Goal: Task Accomplishment & Management: Manage account settings

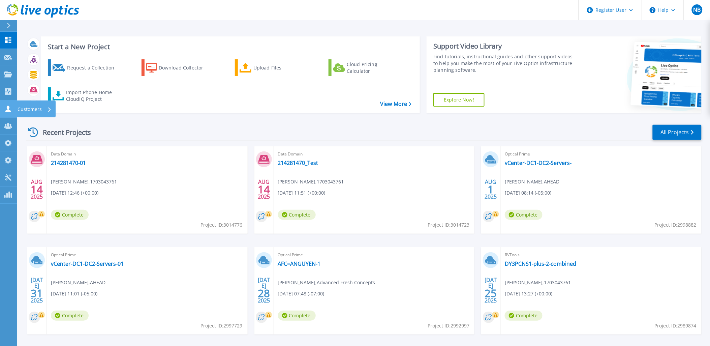
click at [11, 110] on icon at bounding box center [8, 108] width 8 height 6
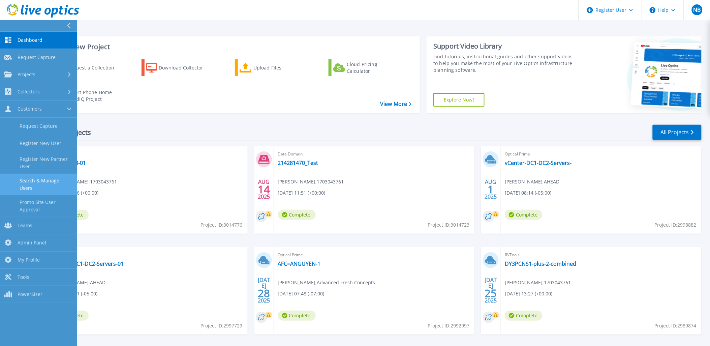
click at [39, 183] on link "Search & Manage Users" at bounding box center [38, 185] width 77 height 22
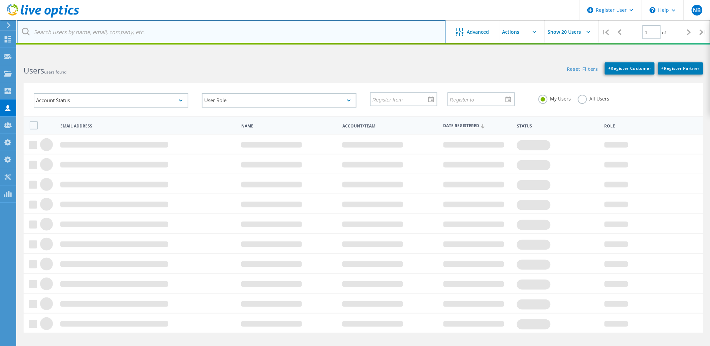
click at [134, 40] on input "text" at bounding box center [231, 32] width 429 height 24
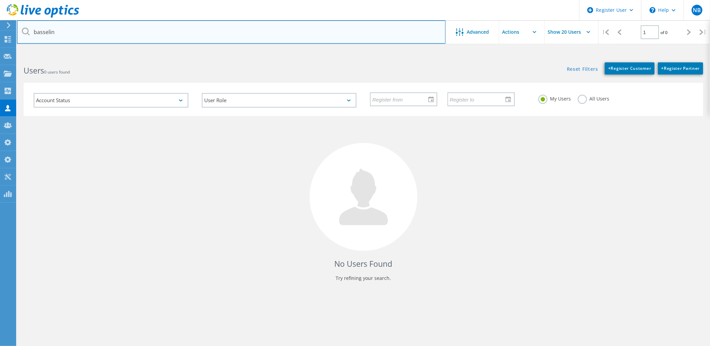
type input "basselin"
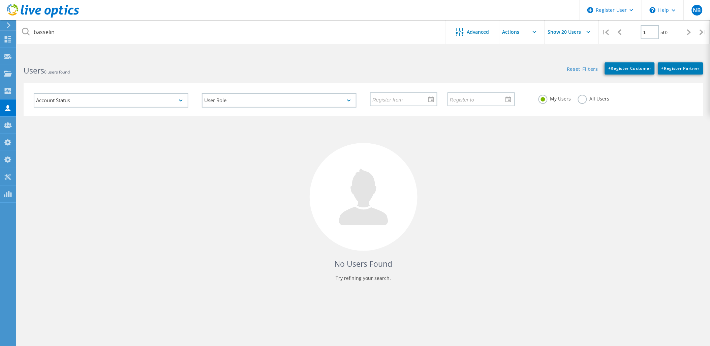
click at [577, 100] on div "My Users All Users" at bounding box center [616, 98] width 168 height 25
click at [580, 98] on label "All Users" at bounding box center [594, 98] width 32 height 6
click at [0, 0] on input "All Users" at bounding box center [0, 0] width 0 height 0
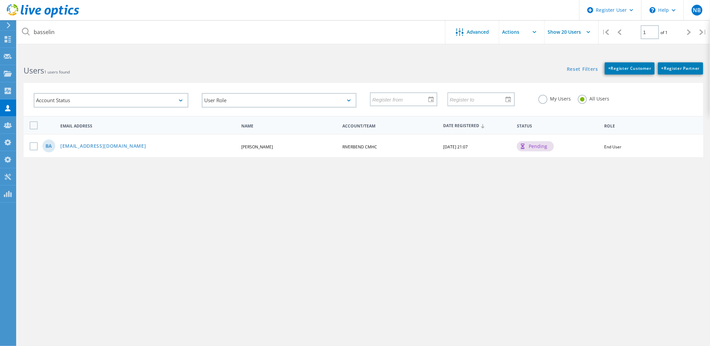
click at [65, 12] on use at bounding box center [43, 10] width 72 height 13
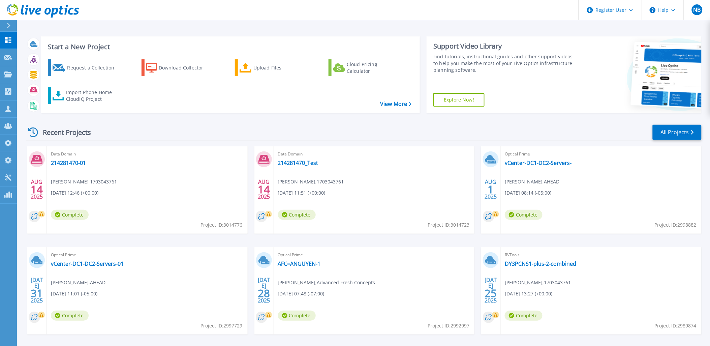
click at [52, 15] on icon at bounding box center [54, 13] width 7 height 10
click at [270, 8] on header "Register User Help NB Dell Admin User [PERSON_NAME] [PERSON_NAME][EMAIL_ADDRESS…" at bounding box center [355, 10] width 710 height 20
click at [5, 110] on icon at bounding box center [8, 108] width 8 height 6
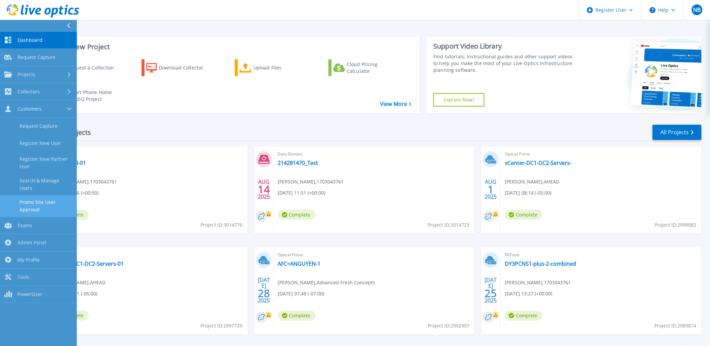
click at [46, 196] on link "Promo Site User Approval" at bounding box center [38, 206] width 77 height 22
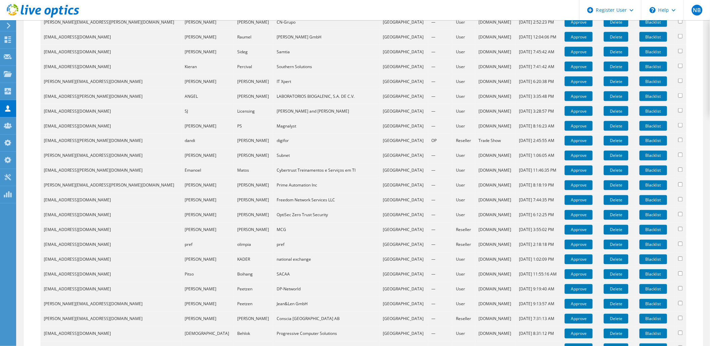
scroll to position [446, 0]
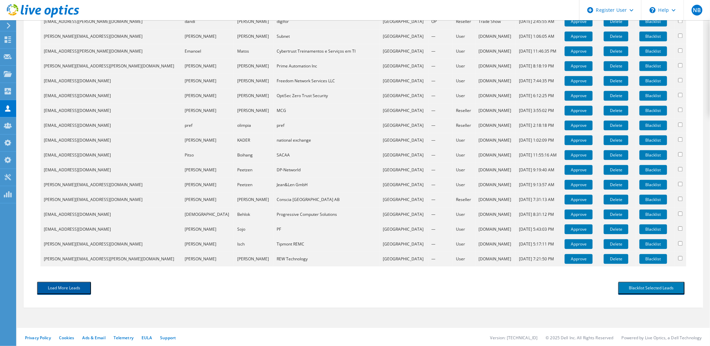
click at [73, 282] on button "Load More Leads" at bounding box center [64, 288] width 54 height 12
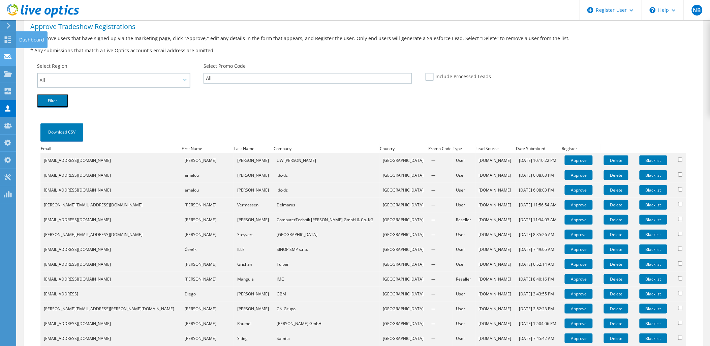
scroll to position [0, 0]
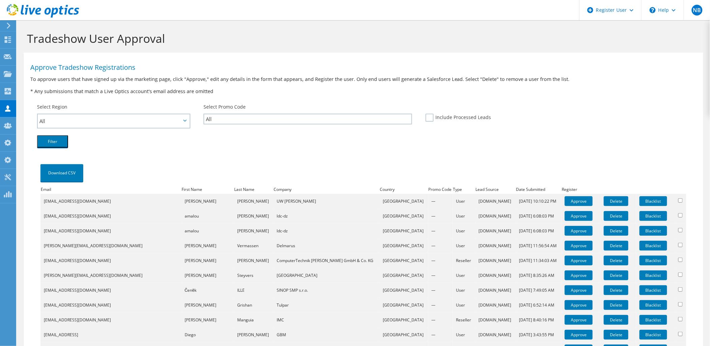
click at [7, 106] on use at bounding box center [7, 108] width 5 height 6
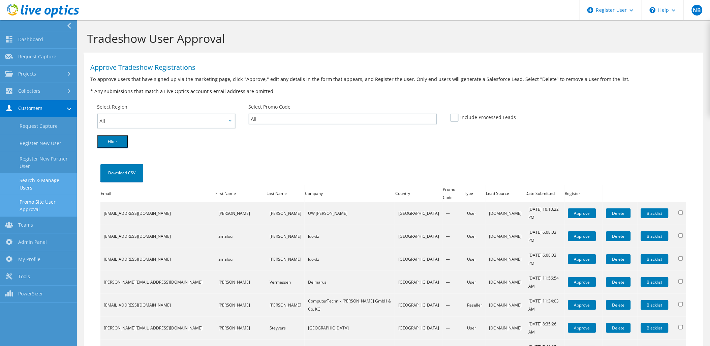
click at [52, 182] on link "Search & Manage Users" at bounding box center [38, 184] width 77 height 22
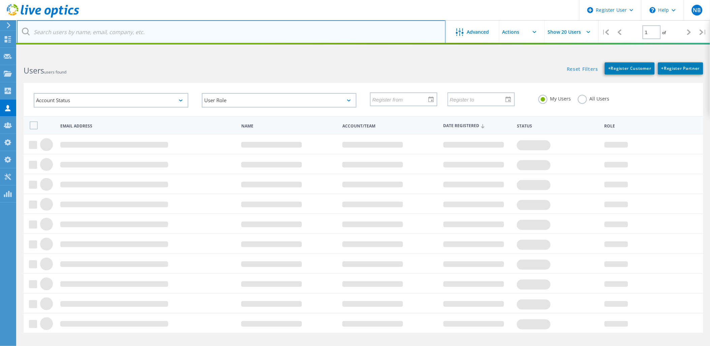
click at [133, 38] on input "text" at bounding box center [231, 32] width 429 height 24
type input "v"
paste input "[EMAIL_ADDRESS][DOMAIN_NAME]"
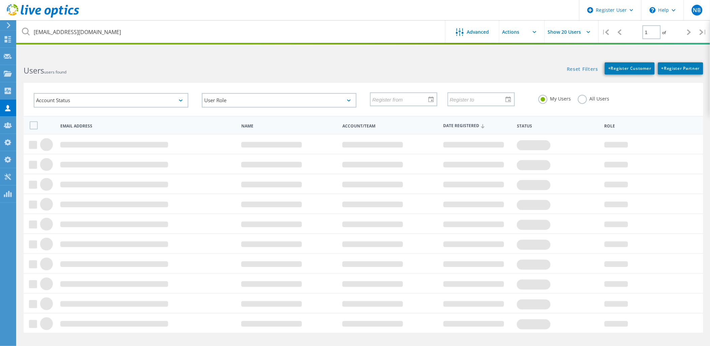
click at [584, 102] on div "All Users" at bounding box center [594, 100] width 32 height 10
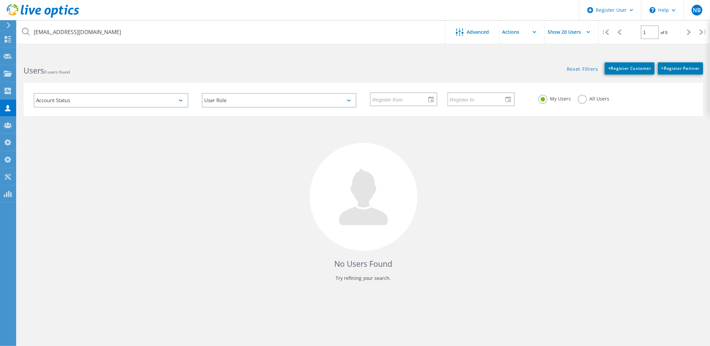
click at [583, 101] on label "All Users" at bounding box center [594, 98] width 32 height 6
click at [0, 0] on input "All Users" at bounding box center [0, 0] width 0 height 0
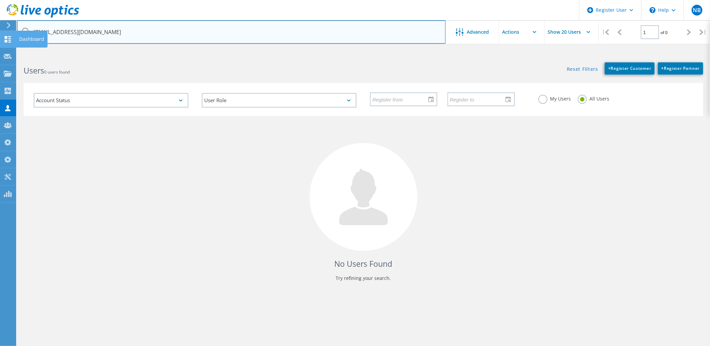
drag, startPoint x: 108, startPoint y: 37, endPoint x: 12, endPoint y: 33, distance: 96.1
click at [12, 56] on div "Register User \n Help Explore Helpful Articles Contact Support NB Dell Admin Us…" at bounding box center [355, 213] width 710 height 315
click at [85, 33] on input "luojun@telesino.com.cn" at bounding box center [231, 32] width 429 height 24
drag, startPoint x: 119, startPoint y: 33, endPoint x: 34, endPoint y: 28, distance: 85.0
click at [34, 28] on input "luojun@telesino.com.cn" at bounding box center [231, 32] width 429 height 24
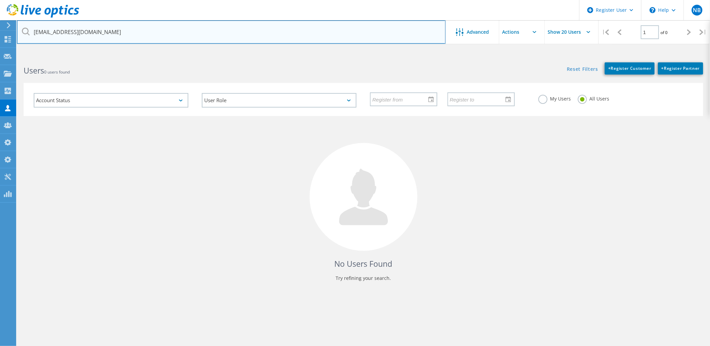
paste input "esantossilva@acciona.com"
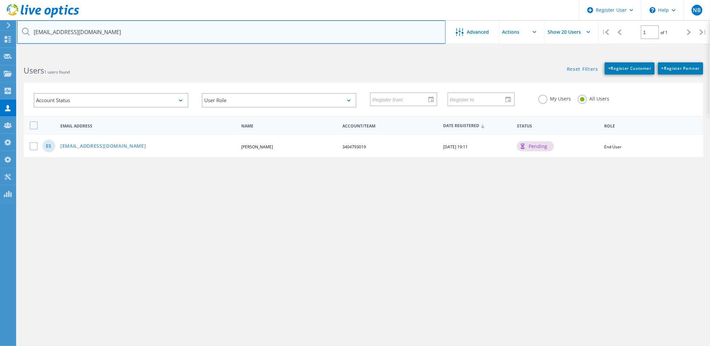
type input "esantossilva@acciona.com"
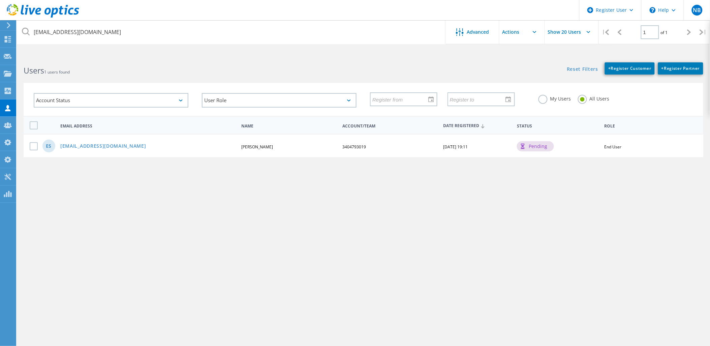
click at [76, 11] on use at bounding box center [43, 10] width 72 height 13
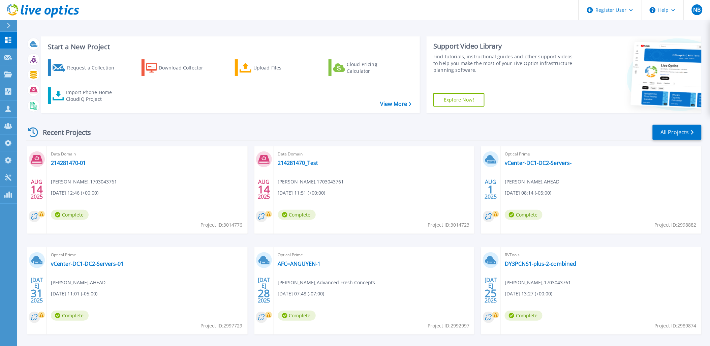
click at [74, 12] on icon at bounding box center [43, 11] width 72 height 14
click at [299, 239] on div "AUG 14 2025 Data Domain 214281470-01 Nick Buttimer , 1703043761 08/14/2025, 12:…" at bounding box center [361, 247] width 681 height 202
click at [41, 13] on icon at bounding box center [43, 11] width 72 height 14
click at [62, 17] on icon at bounding box center [43, 11] width 72 height 14
click at [52, 11] on icon at bounding box center [43, 11] width 72 height 14
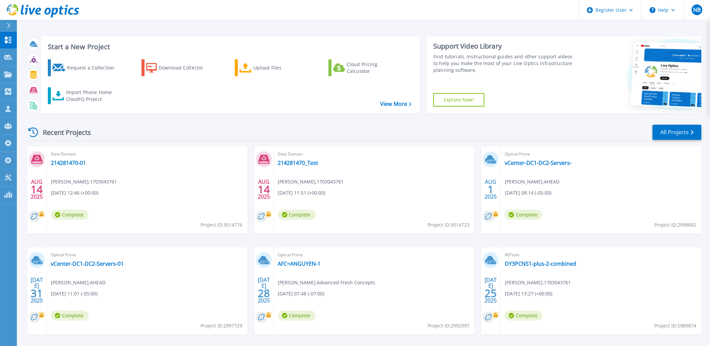
click at [55, 11] on icon at bounding box center [43, 11] width 72 height 14
click at [9, 110] on icon at bounding box center [8, 108] width 8 height 6
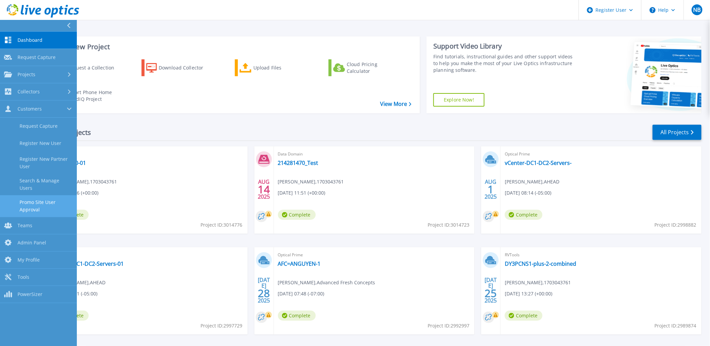
click at [45, 199] on link "Promo Site User Approval" at bounding box center [38, 206] width 77 height 22
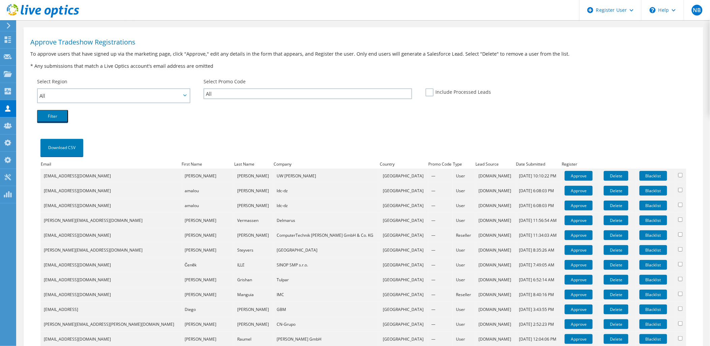
scroll to position [37, 0]
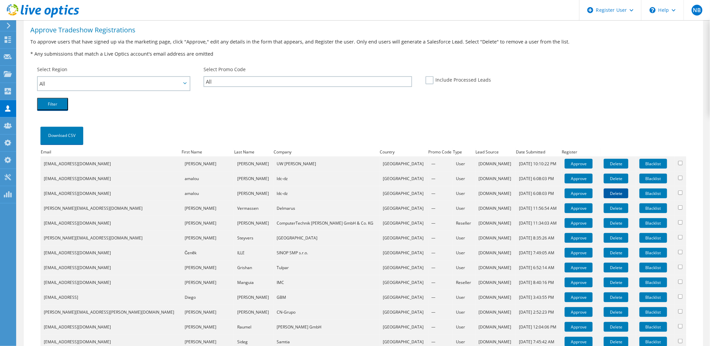
click at [604, 190] on link "Delete" at bounding box center [616, 193] width 25 height 10
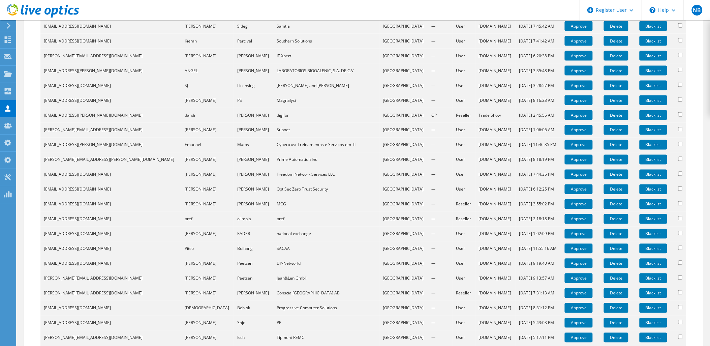
scroll to position [375, 0]
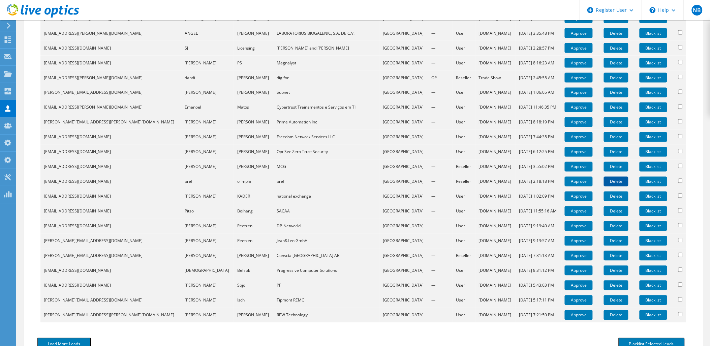
click at [604, 180] on link "Delete" at bounding box center [616, 182] width 25 height 10
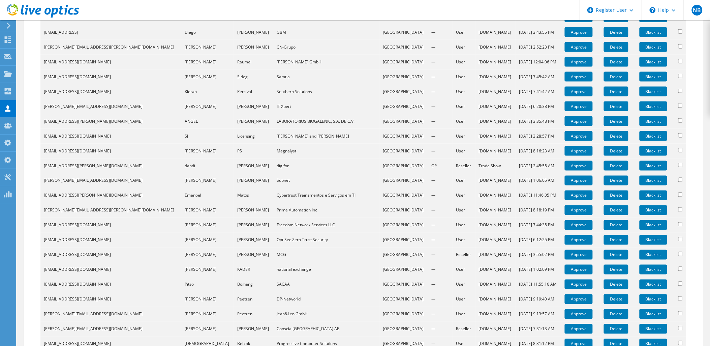
scroll to position [412, 0]
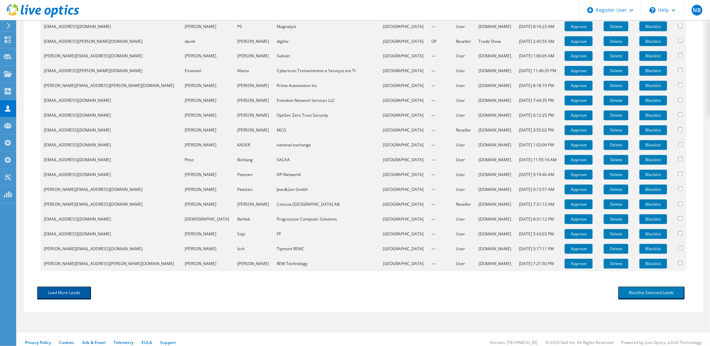
click at [76, 283] on div "Load More Leads" at bounding box center [196, 292] width 333 height 19
click at [75, 287] on button "Load More Leads" at bounding box center [64, 292] width 54 height 12
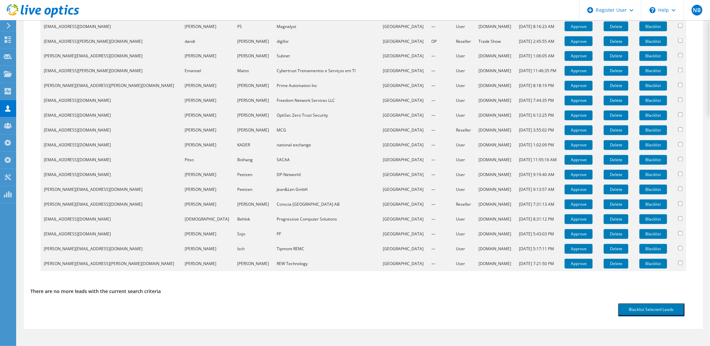
click at [32, 187] on div "Download CSV Email First Name Last Name Company Country Promo Code Type Lead So…" at bounding box center [363, 11] width 666 height 544
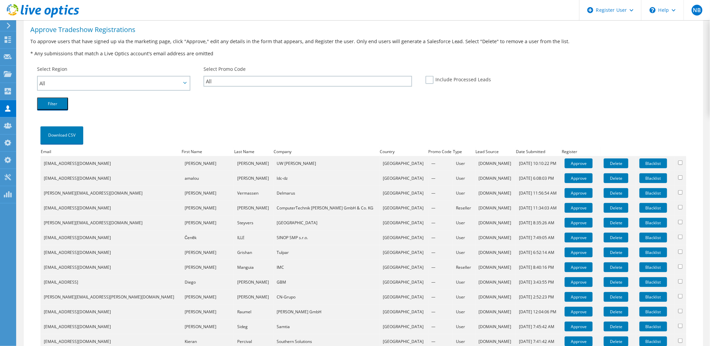
scroll to position [0, 0]
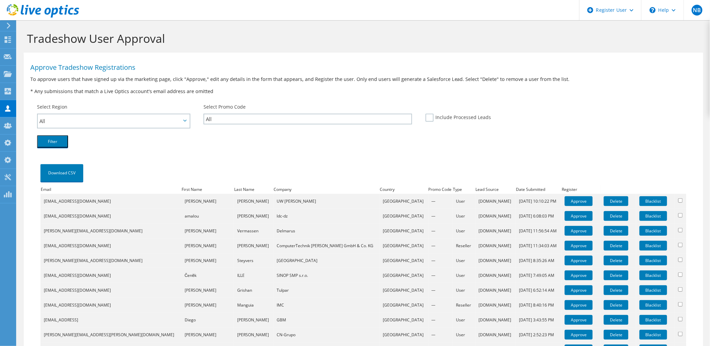
click at [69, 10] on use at bounding box center [43, 10] width 72 height 13
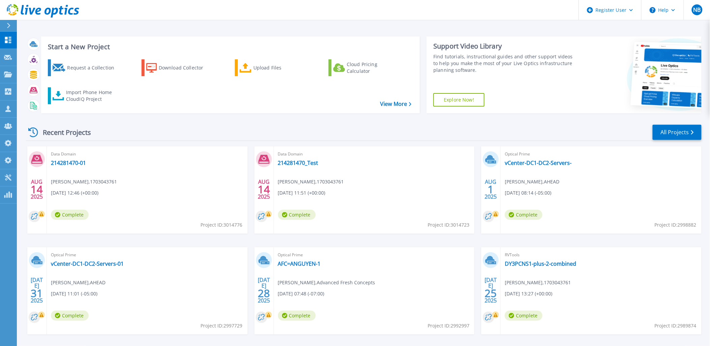
click at [49, 11] on icon at bounding box center [43, 11] width 72 height 14
click at [59, 14] on icon at bounding box center [43, 11] width 72 height 14
click at [86, 4] on header "Register User Help NB Dell Admin User [PERSON_NAME] [PERSON_NAME][EMAIL_ADDRESS…" at bounding box center [355, 10] width 710 height 20
click at [63, 10] on icon at bounding box center [43, 11] width 72 height 14
click at [48, 10] on icon at bounding box center [43, 11] width 72 height 14
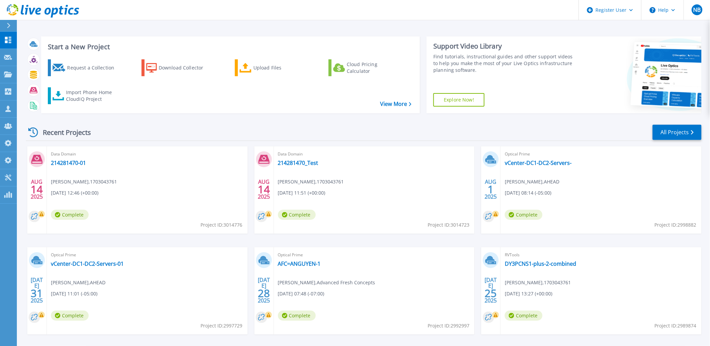
click at [35, 7] on icon at bounding box center [43, 11] width 72 height 14
click at [43, 8] on icon at bounding box center [43, 11] width 72 height 14
click at [69, 16] on icon at bounding box center [43, 11] width 72 height 14
click at [8, 107] on icon at bounding box center [7, 108] width 5 height 6
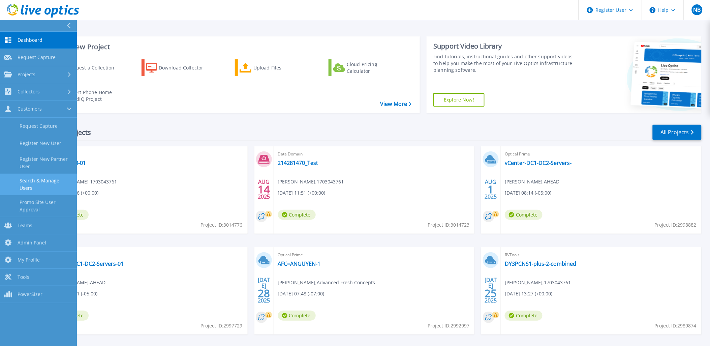
click at [47, 180] on link "Search & Manage Users" at bounding box center [38, 185] width 77 height 22
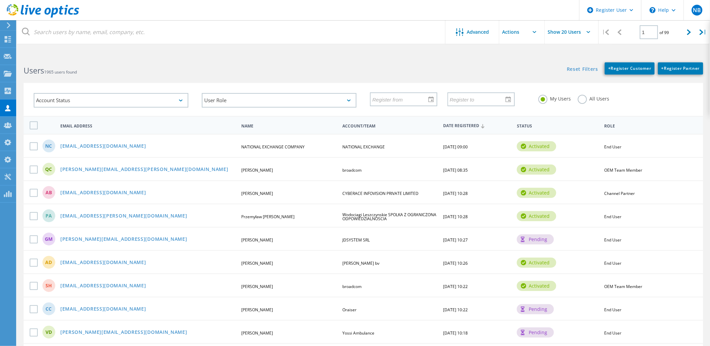
click at [582, 101] on label "All Users" at bounding box center [594, 98] width 32 height 6
click at [0, 0] on input "All Users" at bounding box center [0, 0] width 0 height 0
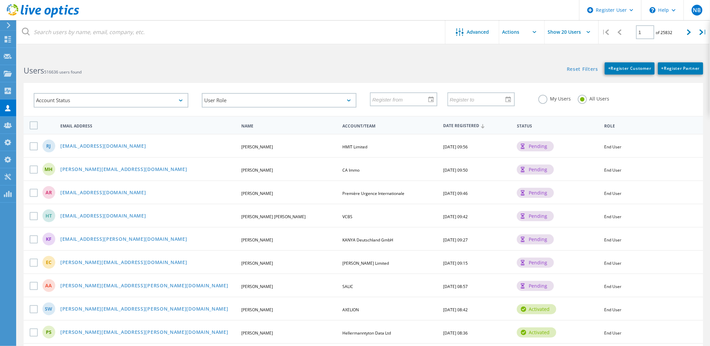
click at [191, 66] on h2 "Users 516636 users found" at bounding box center [190, 70] width 333 height 11
click at [73, 14] on icon at bounding box center [43, 11] width 72 height 14
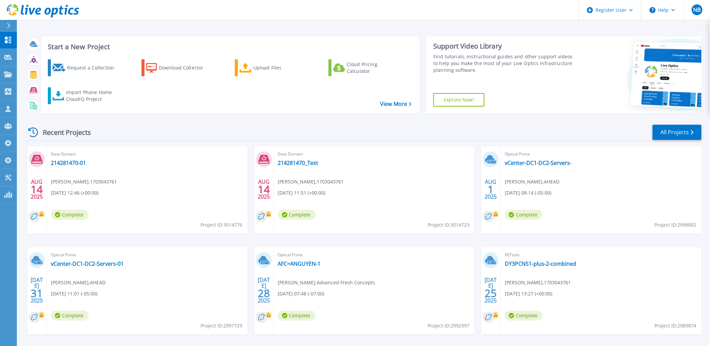
click at [56, 17] on icon at bounding box center [43, 11] width 72 height 14
click at [56, 7] on icon at bounding box center [43, 11] width 72 height 14
click at [52, 11] on icon at bounding box center [54, 13] width 7 height 10
click at [55, 5] on icon at bounding box center [43, 11] width 72 height 14
